Goal: Communication & Community: Answer question/provide support

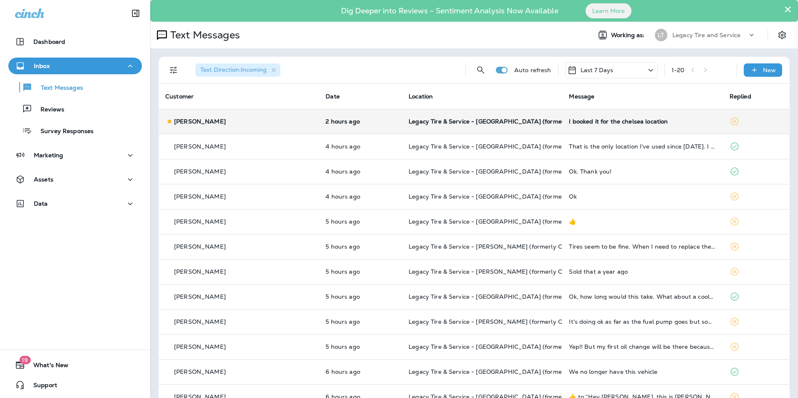
click at [200, 112] on td "[PERSON_NAME]" at bounding box center [239, 121] width 160 height 25
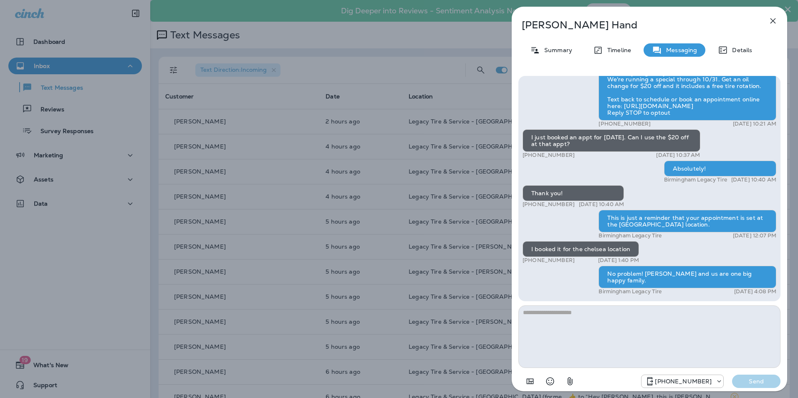
click at [774, 21] on icon "button" at bounding box center [773, 21] width 10 height 10
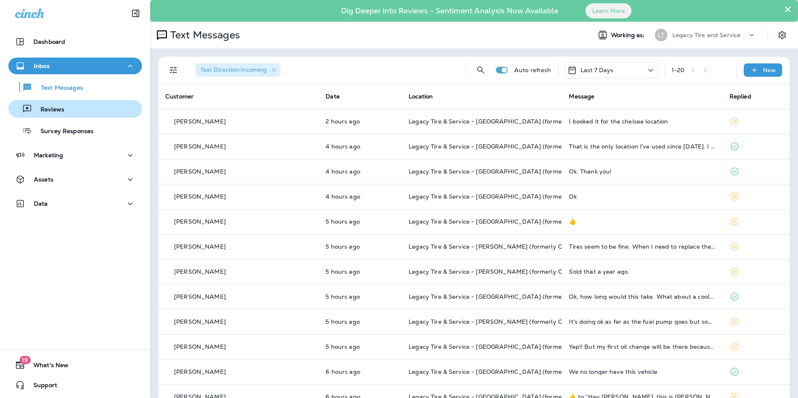
click at [57, 111] on p "Reviews" at bounding box center [48, 110] width 32 height 8
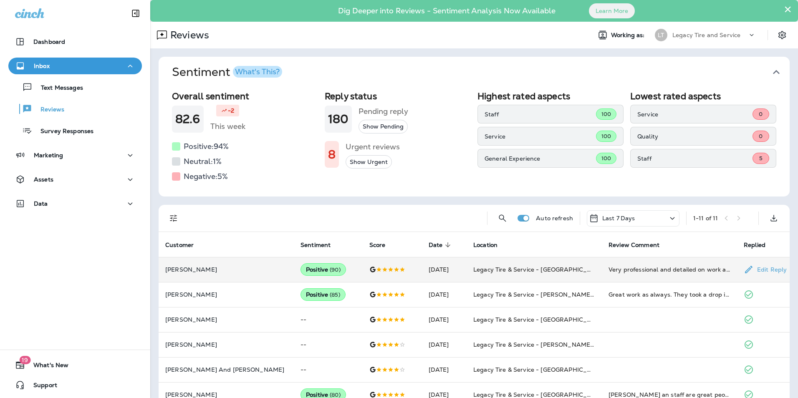
click at [229, 269] on p "[PERSON_NAME]" at bounding box center [226, 269] width 122 height 7
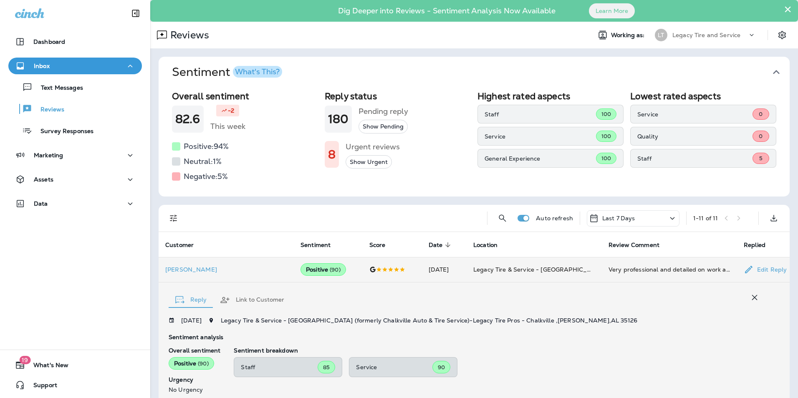
scroll to position [138, 0]
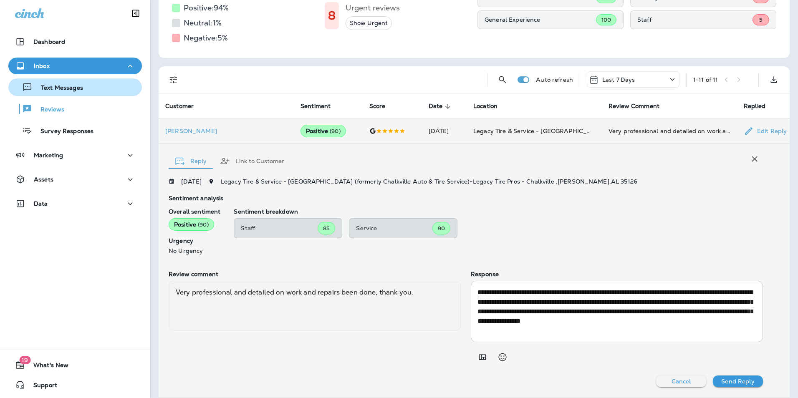
click at [94, 93] on div "Text Messages" at bounding box center [75, 87] width 127 height 13
